Goal: Information Seeking & Learning: Learn about a topic

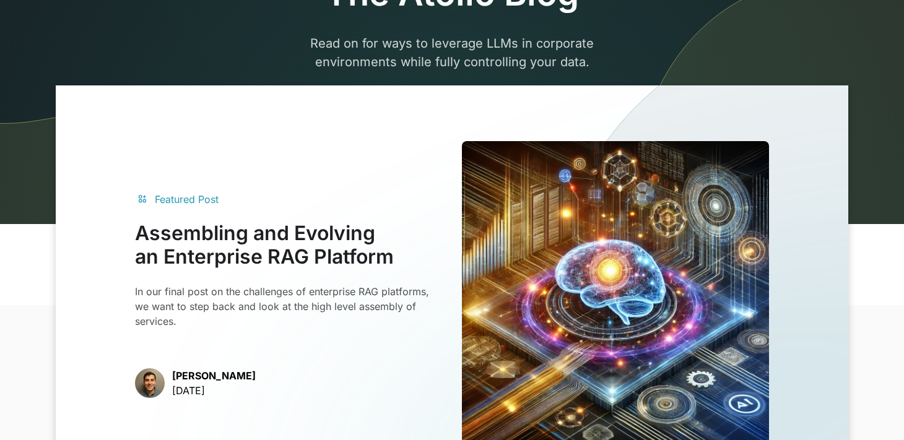
scroll to position [206, 0]
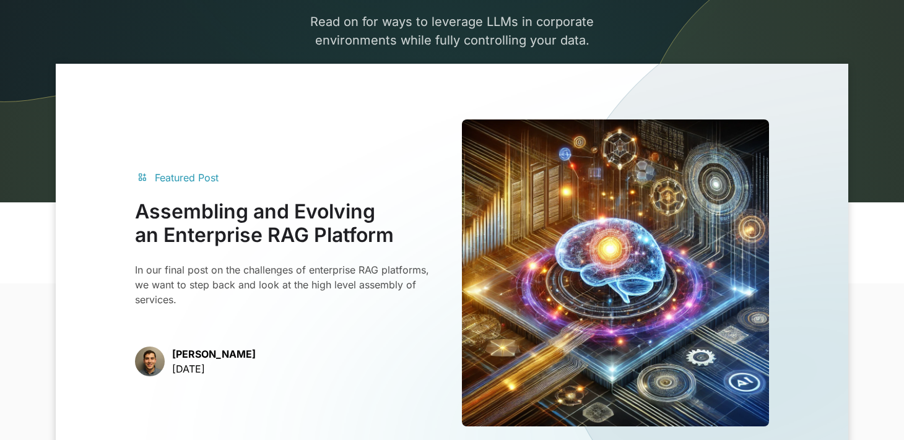
click at [330, 237] on h3 "Assembling and Evolving an Enterprise RAG Platform" at bounding box center [288, 224] width 307 height 48
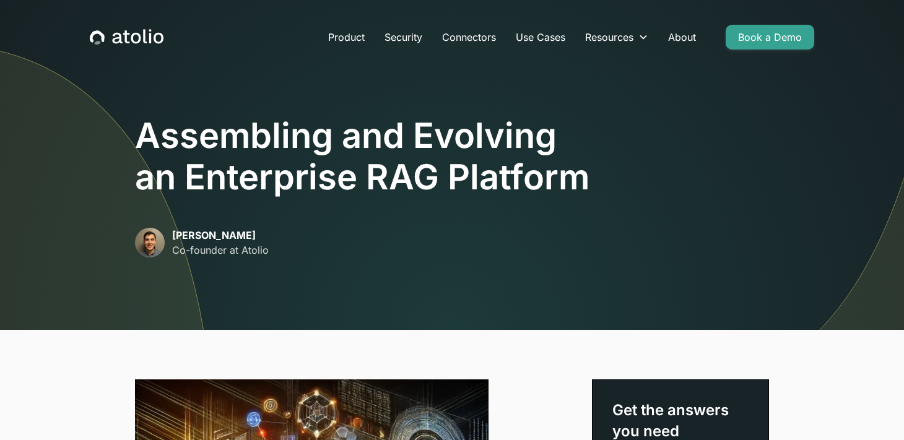
click at [137, 28] on div "Product Security Connectors Use Cases Resources Blog Podcast Case Studies Docum…" at bounding box center [452, 37] width 755 height 45
click at [130, 38] on icon "home" at bounding box center [127, 37] width 74 height 16
